Goal: Task Accomplishment & Management: Complete application form

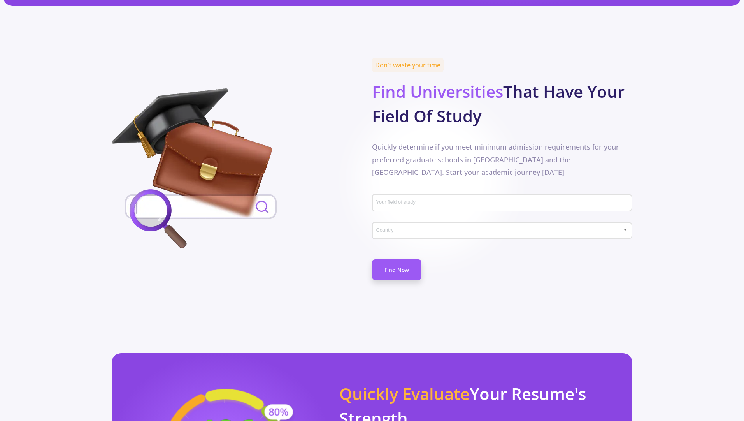
scroll to position [327, 0]
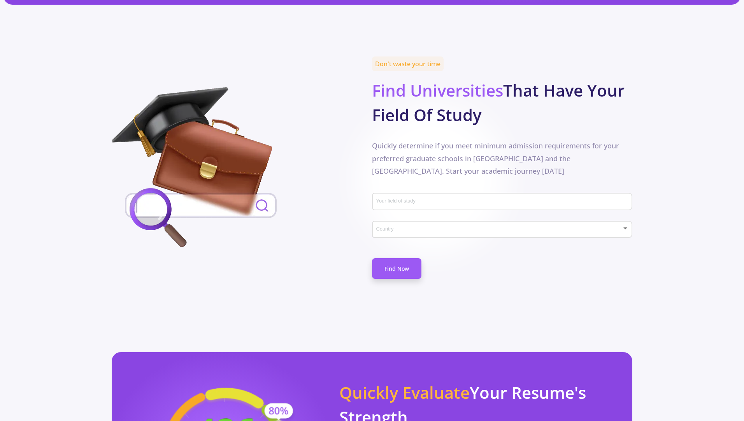
click at [408, 198] on input "Your field of study" at bounding box center [503, 201] width 255 height 7
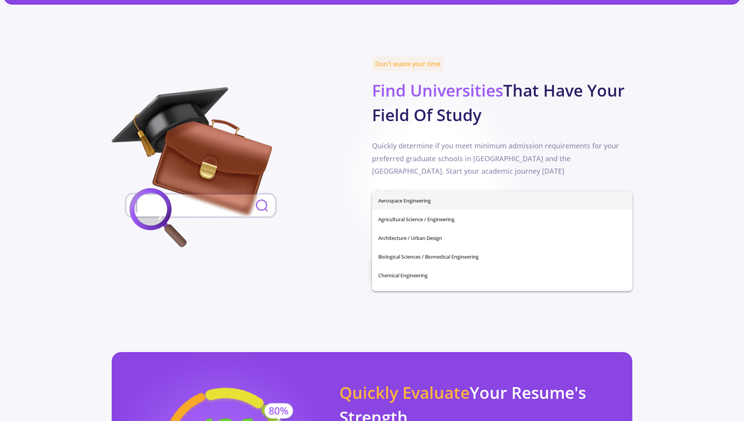
click at [316, 199] on div at bounding box center [242, 168] width 260 height 163
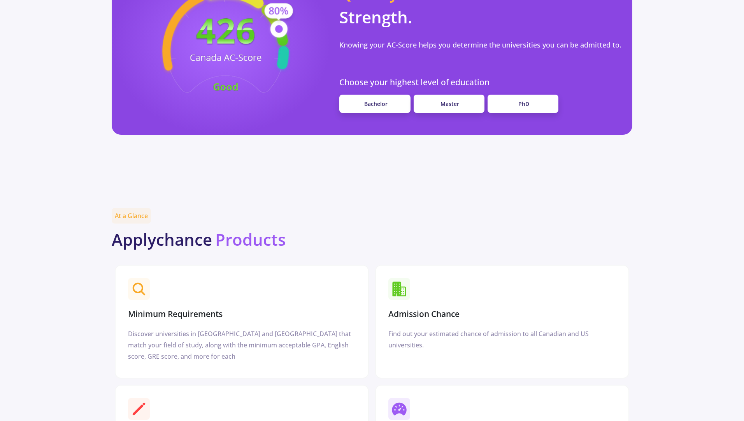
scroll to position [694, 0]
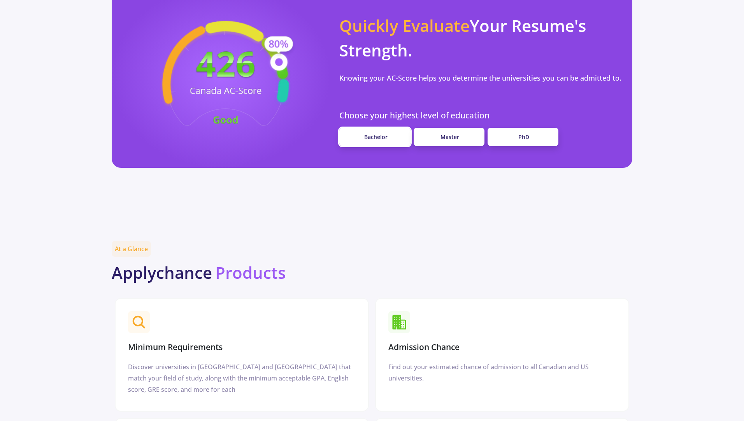
click at [402, 128] on link "Bachelor" at bounding box center [374, 137] width 71 height 18
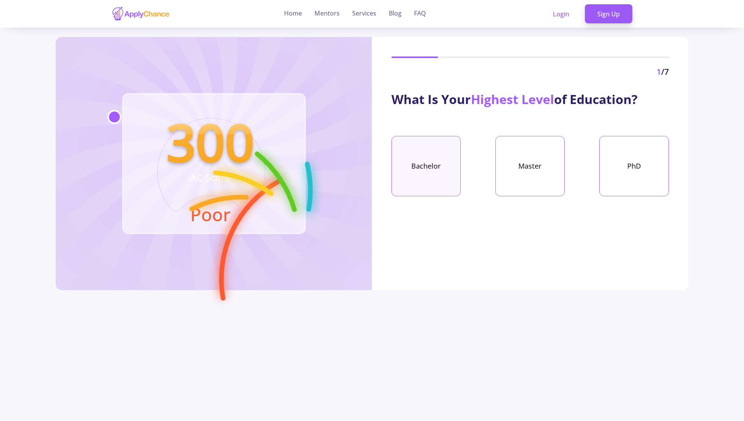
click at [428, 175] on div "Bachelor" at bounding box center [425, 166] width 69 height 60
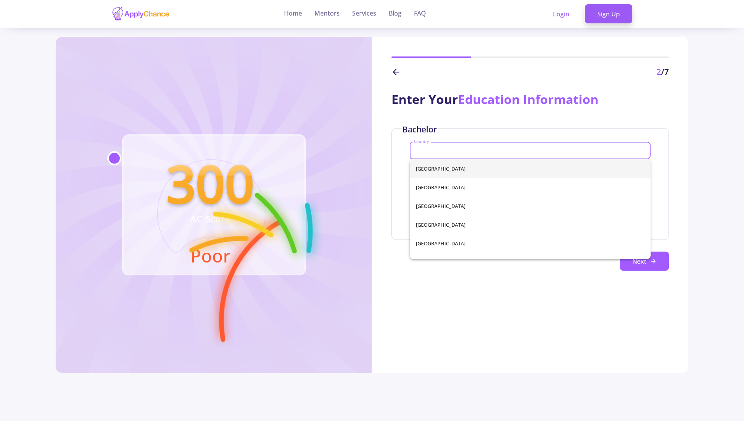
click at [447, 151] on input "Country" at bounding box center [531, 150] width 235 height 7
click at [426, 171] on span "[GEOGRAPHIC_DATA]" at bounding box center [530, 168] width 228 height 19
type input "[GEOGRAPHIC_DATA]"
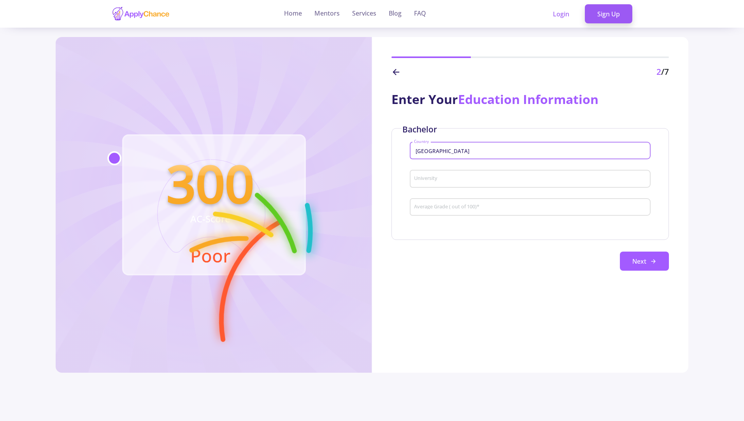
click at [429, 182] on input "University" at bounding box center [531, 178] width 235 height 7
type input "E"
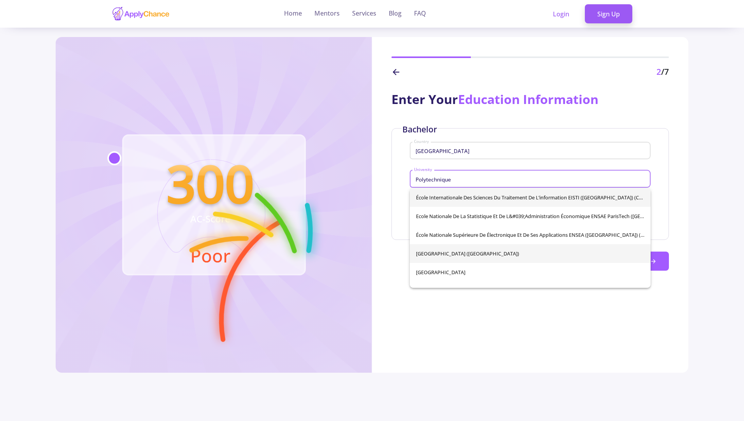
type input "Polytechnique"
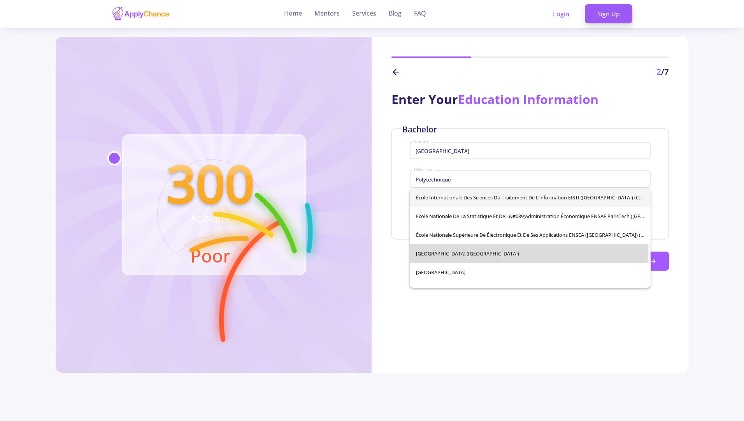
click at [492, 247] on div "École Internationale des Sciences du Traitement de l’information EISTI ([GEOGRA…" at bounding box center [530, 238] width 241 height 100
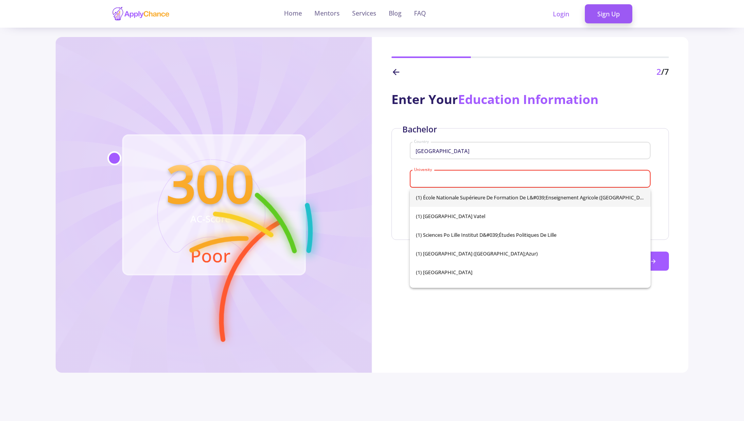
click at [504, 174] on div "University" at bounding box center [530, 177] width 233 height 20
click at [484, 180] on input "University" at bounding box center [531, 178] width 235 height 7
click at [483, 155] on div "France Country" at bounding box center [530, 149] width 233 height 20
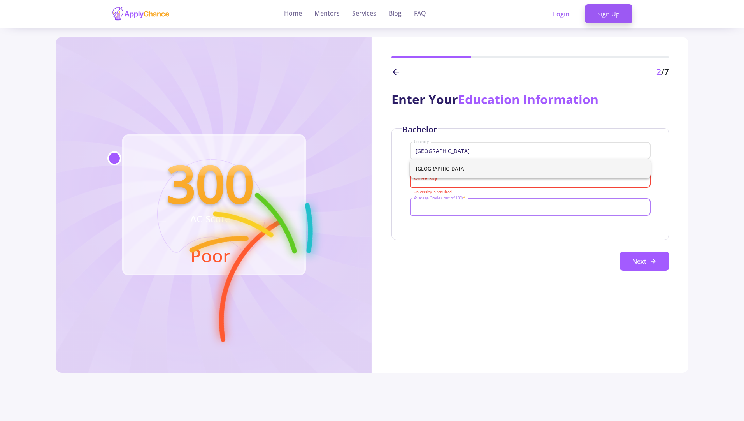
click at [450, 206] on input "Average Grade ( out of 100) *" at bounding box center [531, 207] width 235 height 7
click at [444, 181] on input "University" at bounding box center [531, 178] width 235 height 7
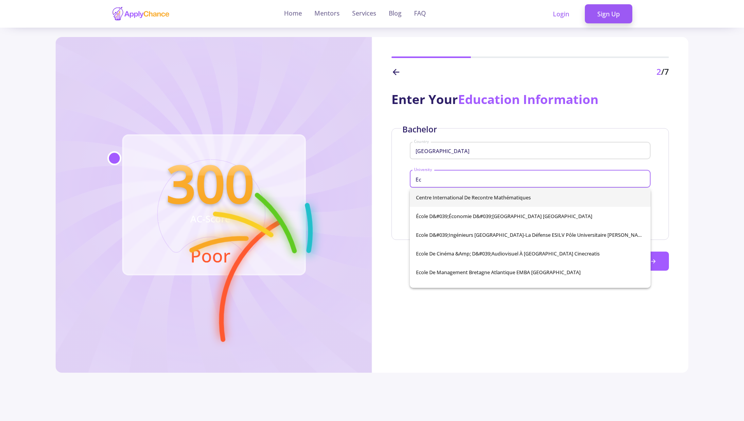
type input "E"
type input "e"
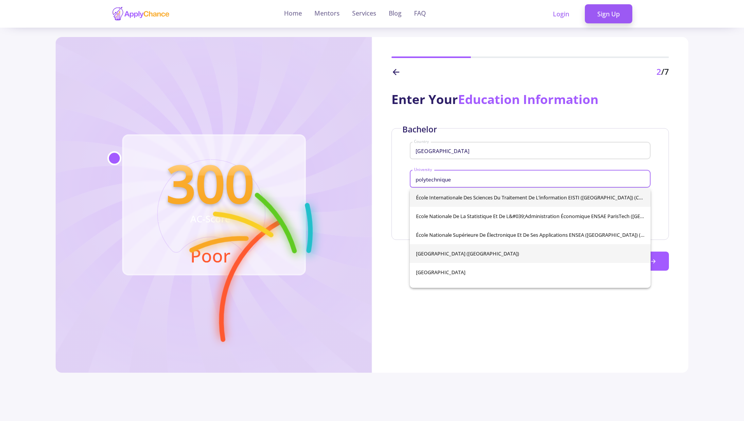
type input "polytechnique"
click at [456, 248] on div "École Internationale des Sciences du Traitement de l’information EISTI ([GEOGRA…" at bounding box center [530, 238] width 241 height 100
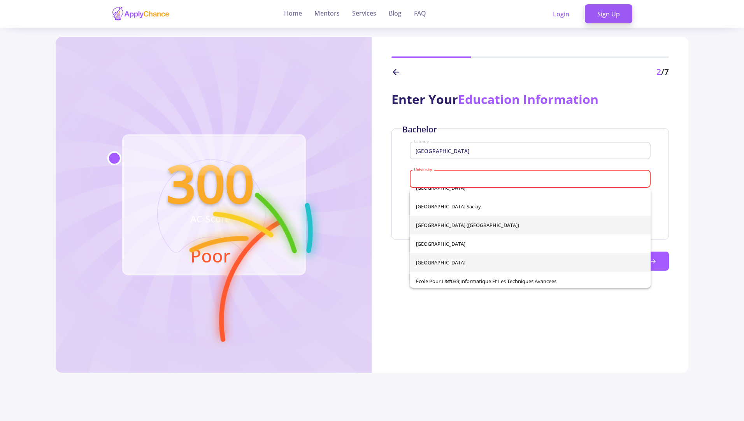
scroll to position [4809, 0]
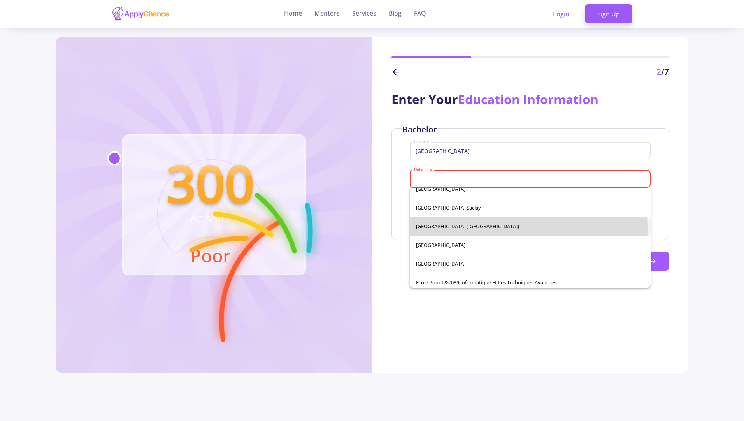
click at [439, 229] on span "[GEOGRAPHIC_DATA] ([GEOGRAPHIC_DATA])" at bounding box center [530, 226] width 228 height 19
type input "[GEOGRAPHIC_DATA] ([GEOGRAPHIC_DATA])"
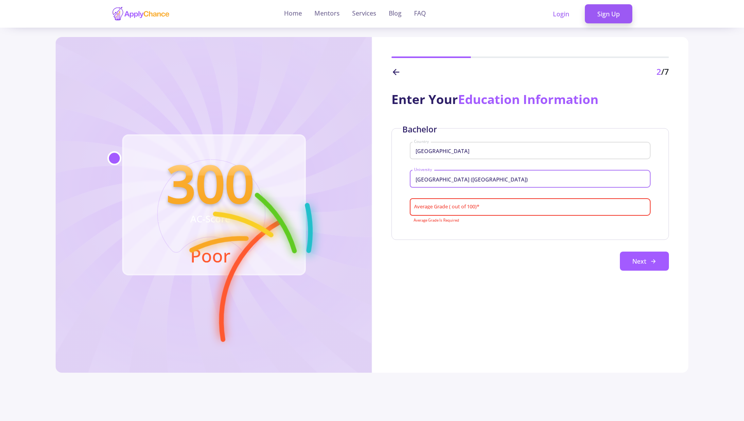
click at [458, 206] on input "Average Grade ( out of 100) *" at bounding box center [531, 207] width 235 height 7
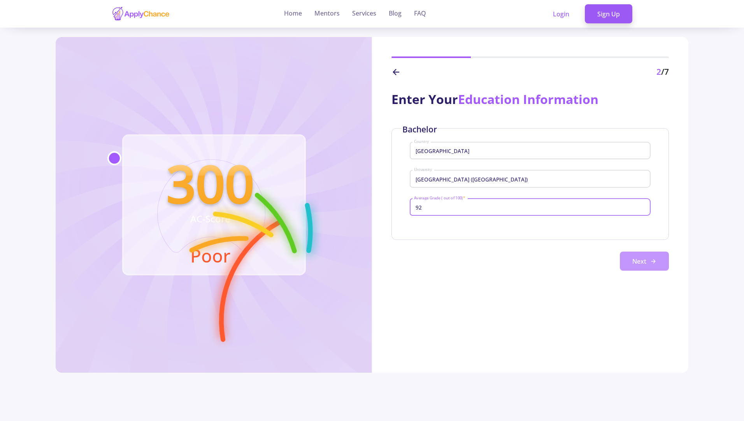
type input "92"
click at [636, 263] on button "Next" at bounding box center [644, 260] width 49 height 19
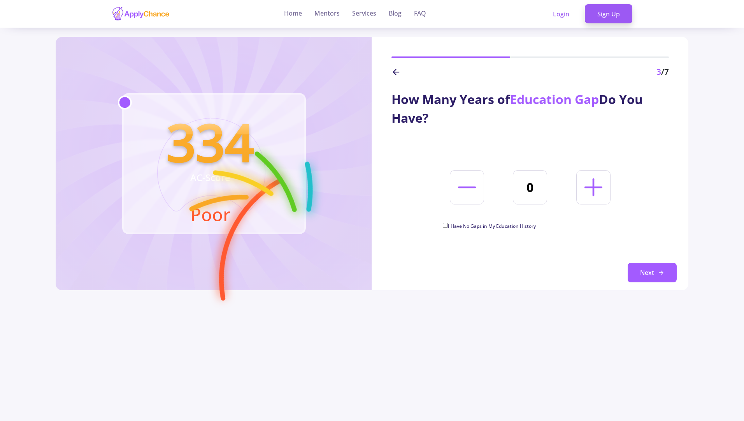
click at [449, 225] on span "I Have No Gaps in My Education History" at bounding box center [492, 226] width 88 height 7
click at [448, 225] on input "I Have No Gaps in My Education History" at bounding box center [445, 225] width 5 height 5
checkbox input "true"
click at [644, 272] on button "Next" at bounding box center [652, 272] width 49 height 19
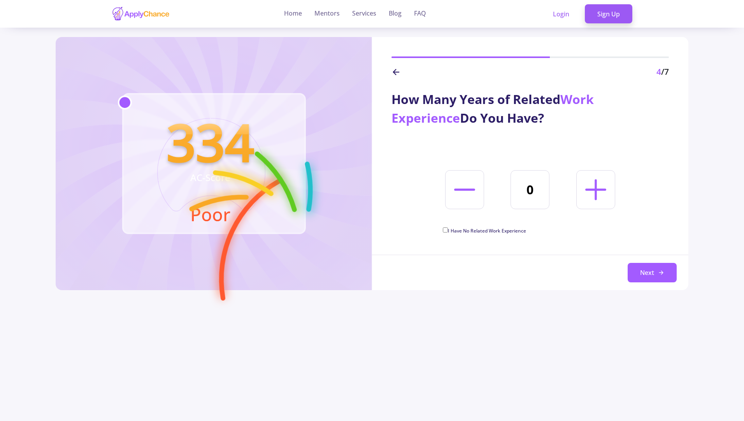
click at [446, 231] on input "I Have No Related Work Experience" at bounding box center [445, 229] width 5 height 5
checkbox input "true"
click at [641, 278] on button "Next" at bounding box center [652, 272] width 49 height 19
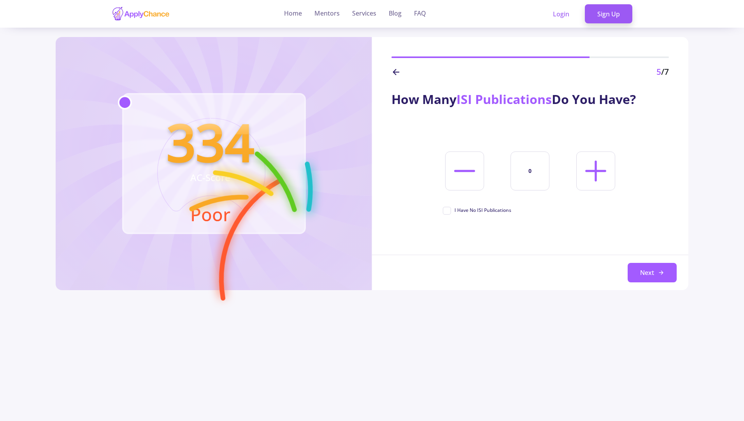
click at [447, 210] on span "I Have No ISI Publications" at bounding box center [477, 210] width 68 height 7
click at [447, 210] on input "I Have No ISI Publications" at bounding box center [445, 209] width 5 height 5
checkbox input "true"
click at [651, 277] on button "Next" at bounding box center [652, 272] width 49 height 19
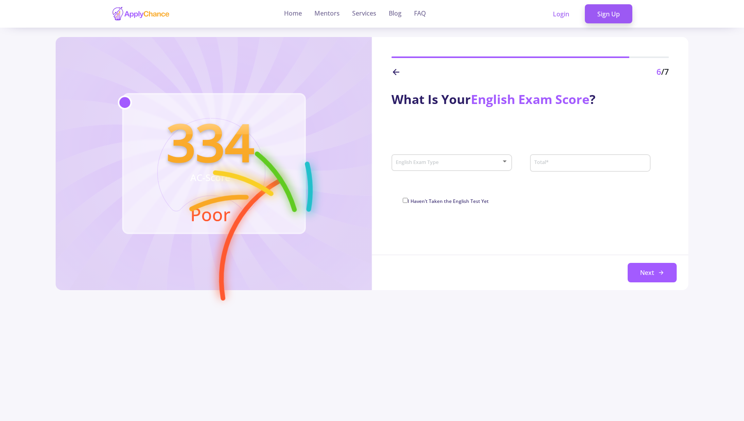
click at [470, 163] on span at bounding box center [449, 162] width 104 height 5
click at [459, 168] on span "IELTS" at bounding box center [452, 169] width 106 height 14
click at [565, 167] on div "Total *" at bounding box center [587, 161] width 107 height 20
type input "8"
click at [643, 274] on button "Next" at bounding box center [652, 272] width 49 height 19
